Goal: Feedback & Contribution: Contribute content

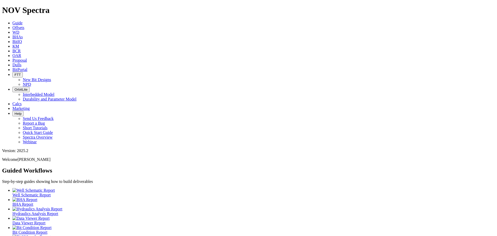
scroll to position [14, 0]
click at [106, 188] on ul "Well Schematic Report BHA Report Hydraulics Analysis Report Data Viewer Report …" at bounding box center [248, 220] width 493 height 65
click at [12, 106] on span at bounding box center [12, 108] width 0 height 4
click at [12, 44] on icon at bounding box center [12, 46] width 0 height 4
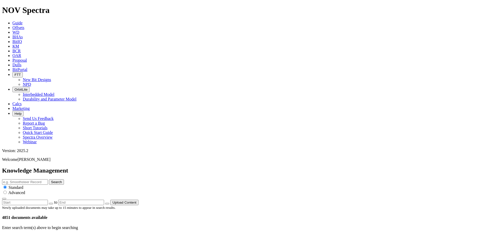
click at [48, 179] on input "text" at bounding box center [25, 181] width 46 height 5
click at [139, 200] on button "Upload Content" at bounding box center [124, 202] width 28 height 5
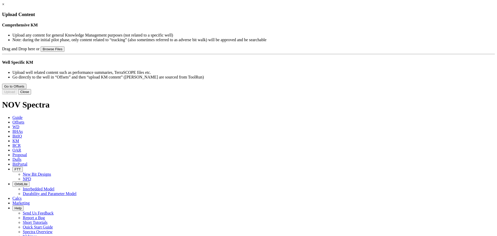
click at [64, 52] on button "Browse Files" at bounding box center [53, 48] width 24 height 5
type input "C:\fakepath\6.00in TKC73_S297619_Performance Statement QC.pptx"
type input "6.00in TKC73_S297619_Performance Statement QC.pptx"
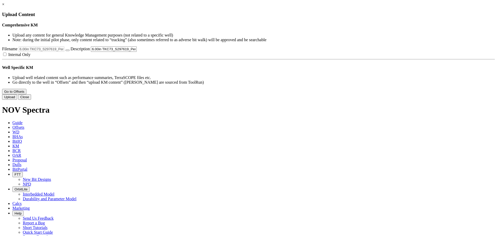
click at [31, 57] on label "Internal Only" at bounding box center [16, 54] width 28 height 4
click at [6, 56] on input "Internal Only" at bounding box center [4, 54] width 3 height 3
checkbox input "true"
click at [17, 100] on button "Upload" at bounding box center [9, 96] width 15 height 5
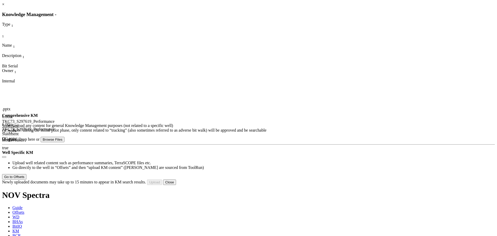
click at [201, 83] on div ".pptx 6.00in TKC73_S297619_Performance Statement QC.pptx 6.00in TKC73_S297619_P…" at bounding box center [101, 122] width 199 height 78
drag, startPoint x: 201, startPoint y: 121, endPoint x: 275, endPoint y: 126, distance: 75.0
click at [275, 126] on ul "Upload any content for general Knowledge Management purposes (not related to a …" at bounding box center [248, 127] width 493 height 9
click at [275, 128] on li "Note: during the initial pilot phase, only content related to “tracking” (also …" at bounding box center [253, 130] width 483 height 5
drag, startPoint x: 278, startPoint y: 126, endPoint x: 184, endPoint y: 121, distance: 94.9
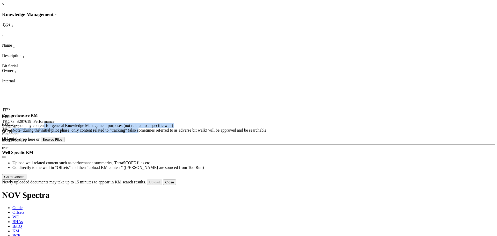
click at [184, 123] on ul "Upload any content for general Knowledge Management purposes (not related to a …" at bounding box center [248, 127] width 493 height 9
click at [184, 123] on li "Upload any content for general Knowledge Management purposes (not related to a …" at bounding box center [253, 125] width 483 height 5
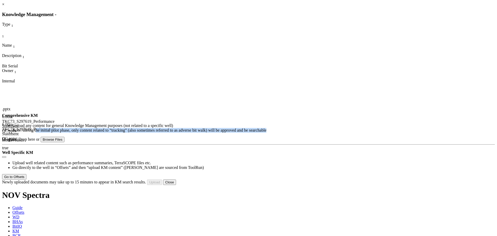
drag, startPoint x: 175, startPoint y: 129, endPoint x: 292, endPoint y: 134, distance: 116.9
click at [292, 133] on li "Note: during the initial pilot phase, only content related to “tracking” (also …" at bounding box center [253, 130] width 483 height 5
drag, startPoint x: 268, startPoint y: 133, endPoint x: 154, endPoint y: 121, distance: 114.8
click at [154, 123] on ul "Upload any content for general Knowledge Management purposes (not related to a …" at bounding box center [248, 127] width 493 height 9
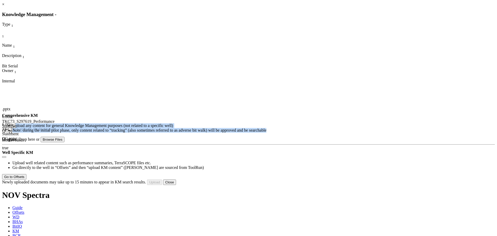
click at [209, 128] on li "Note: during the initial pilot phase, only content related to “tracking” (also …" at bounding box center [253, 130] width 483 height 5
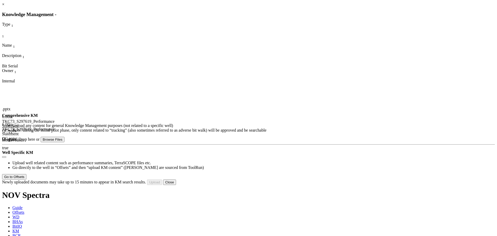
click at [4, 157] on icon "button" at bounding box center [4, 157] width 0 height 0
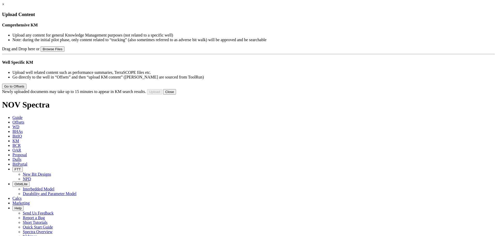
type input "6.00in TKC73_S297619_Performance Statement QC.pptx"
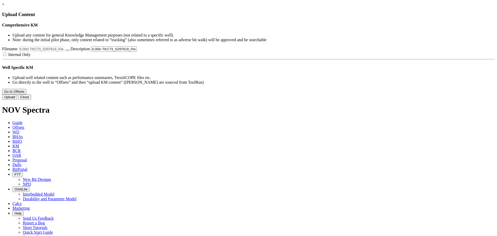
click at [17, 100] on button "Upload" at bounding box center [9, 96] width 15 height 5
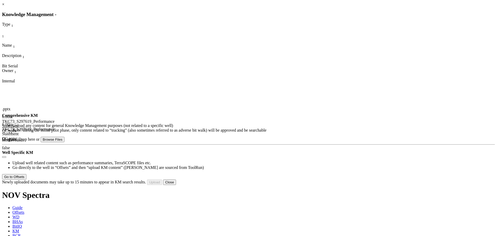
type input "Certificate of Compliance - NOV - PO - Serial S297619.pdf"
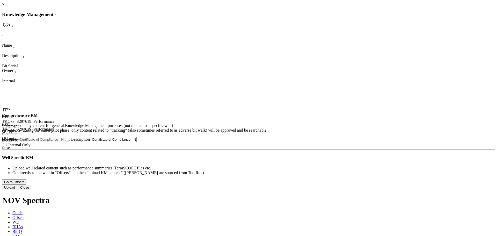
drag, startPoint x: 259, startPoint y: 176, endPoint x: 261, endPoint y: 178, distance: 2.9
click at [31, 147] on label "Internal Only" at bounding box center [16, 145] width 28 height 4
click at [6, 146] on input "Internal Only" at bounding box center [4, 144] width 3 height 3
checkbox input "true"
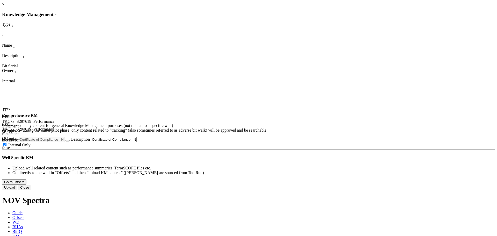
click at [68, 141] on icon "button" at bounding box center [68, 141] width 0 height 0
checkbox input "false"
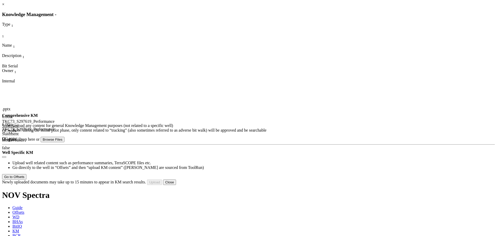
type input "6.00in TKC73_S297619_Performance Statement QC.pptx"
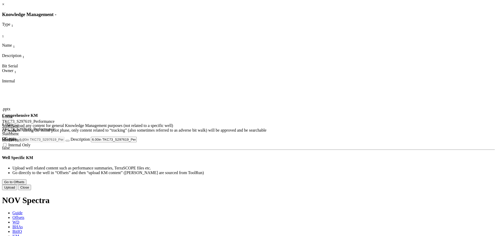
click at [17, 190] on button "Upload" at bounding box center [9, 187] width 15 height 5
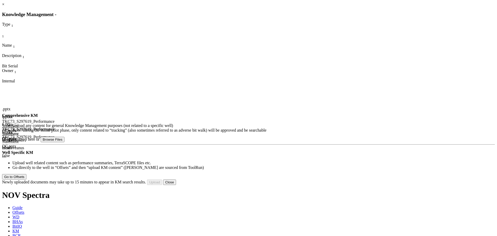
click at [4, 165] on icon "button" at bounding box center [4, 165] width 0 height 0
type input "Post Run Pics_6.00 TKC73 (S297619).zip"
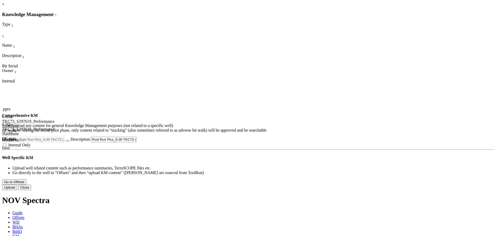
click at [17, 190] on button "Upload" at bounding box center [9, 187] width 15 height 5
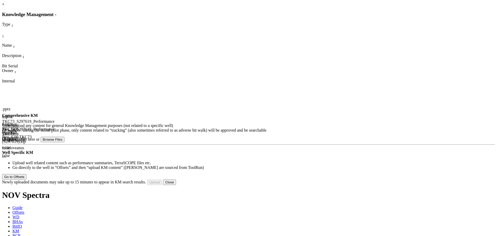
click at [176, 185] on button "Close" at bounding box center [169, 181] width 13 height 5
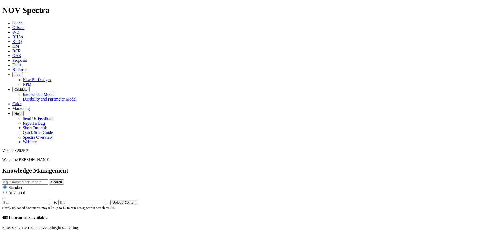
click at [315, 225] on div "Enter search term(s) above to begin searching" at bounding box center [248, 227] width 493 height 5
